Goal: Browse casually

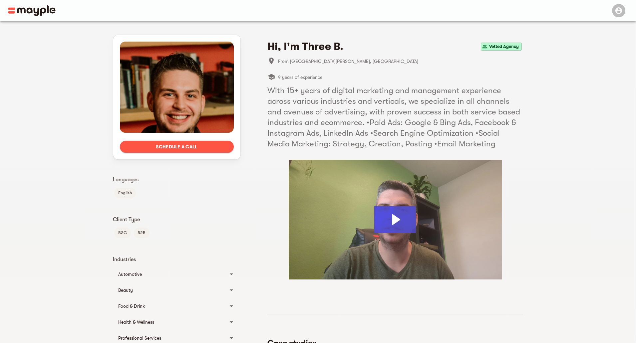
click at [129, 305] on div "Food & Drink" at bounding box center [170, 306] width 105 height 8
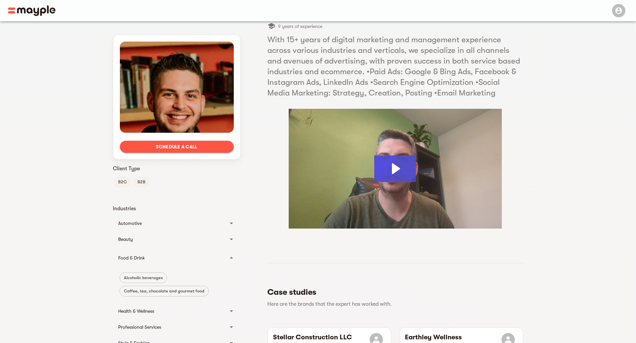
scroll to position [67, 0]
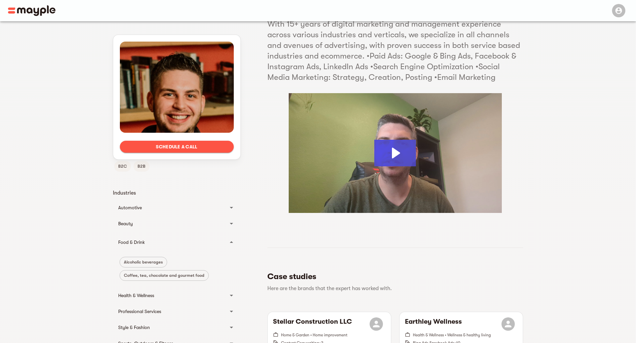
click at [181, 277] on span "Coffee, tea, chocolate and gourmet food" at bounding box center [164, 276] width 89 height 8
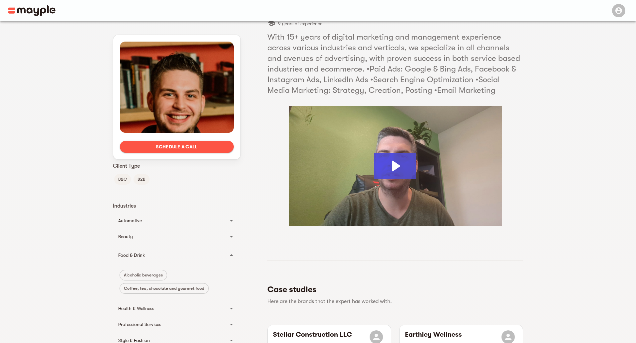
scroll to position [0, 0]
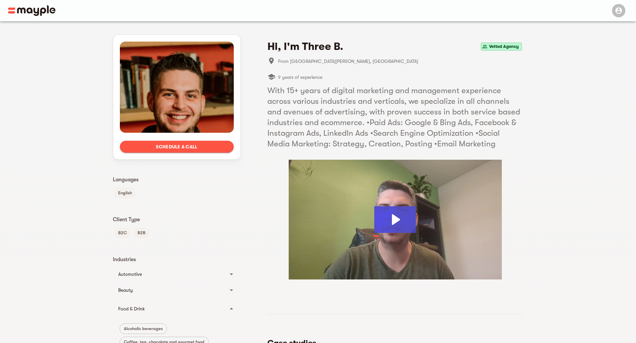
click at [14, 11] on img at bounding box center [32, 10] width 48 height 11
click at [23, 11] on img at bounding box center [32, 10] width 48 height 11
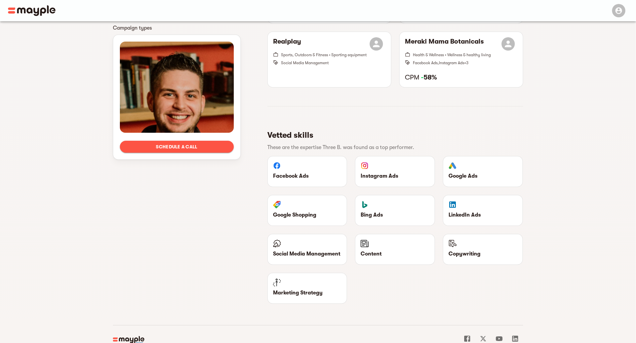
scroll to position [632, 0]
